Goal: Task Accomplishment & Management: Manage account settings

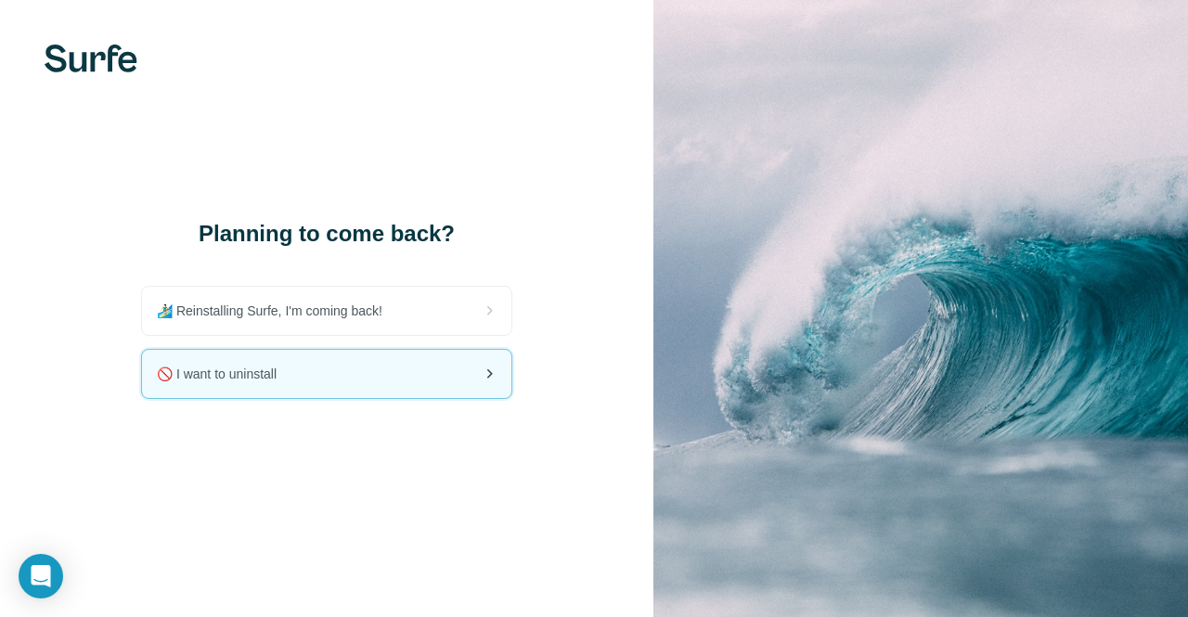
click at [430, 374] on div "🚫 I want to uninstall" at bounding box center [327, 374] width 370 height 48
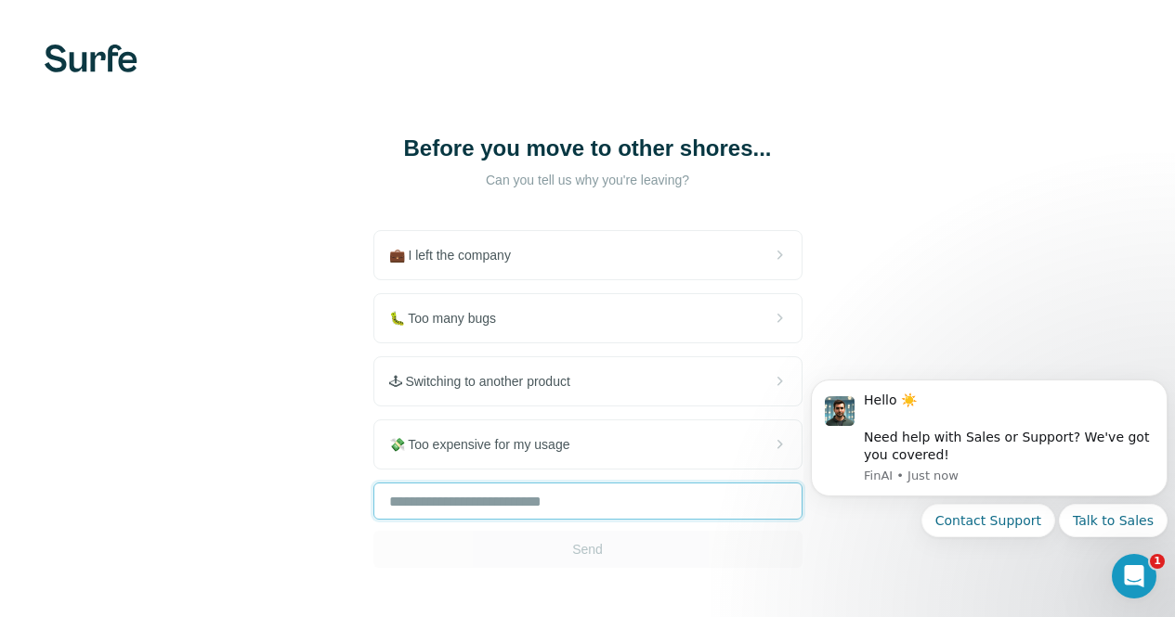
click at [373, 508] on input "text" at bounding box center [587, 501] width 429 height 37
type input "**********"
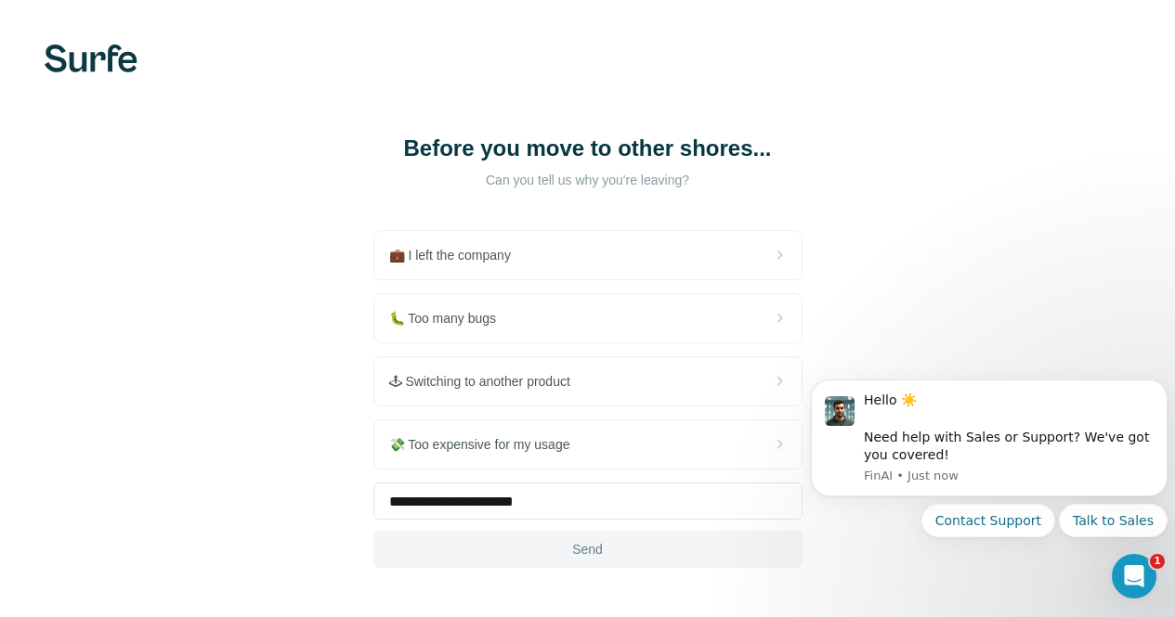
click at [373, 547] on button "Send" at bounding box center [587, 549] width 429 height 37
